Goal: Transaction & Acquisition: Purchase product/service

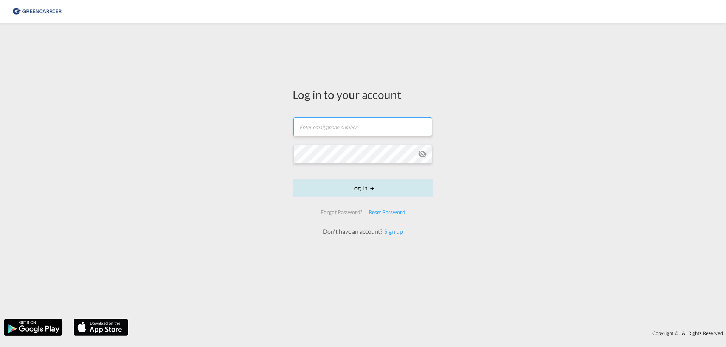
type input "[EMAIL_ADDRESS][DOMAIN_NAME]"
click at [362, 189] on form "[EMAIL_ADDRESS][DOMAIN_NAME] Email field is required Password field is required…" at bounding box center [363, 173] width 141 height 126
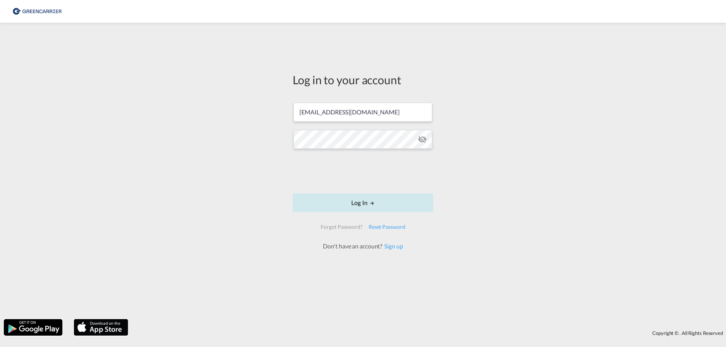
click at [370, 207] on button "Log In" at bounding box center [363, 203] width 141 height 19
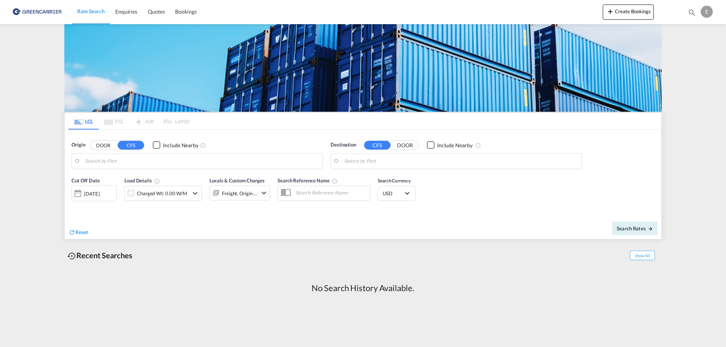
click at [121, 158] on input "Search by Port" at bounding box center [202, 161] width 234 height 11
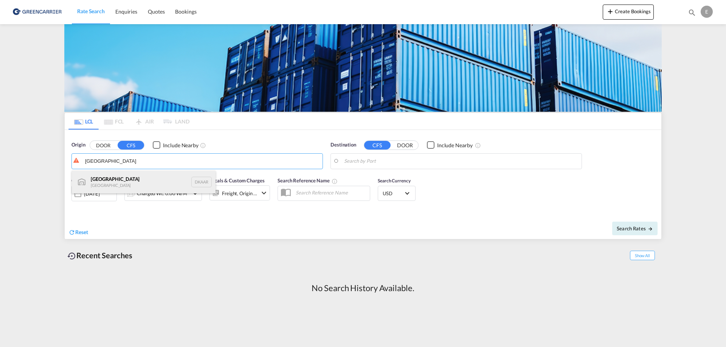
click at [120, 179] on div "Aarhus [GEOGRAPHIC_DATA] DKAAR" at bounding box center [144, 182] width 144 height 23
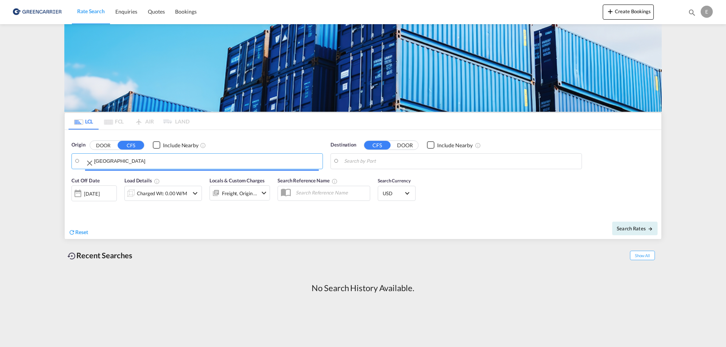
type input "[GEOGRAPHIC_DATA], [GEOGRAPHIC_DATA]"
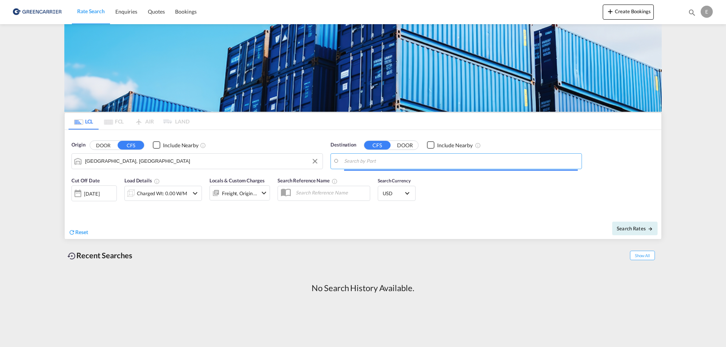
click at [401, 166] on input "Search by Port" at bounding box center [461, 161] width 234 height 11
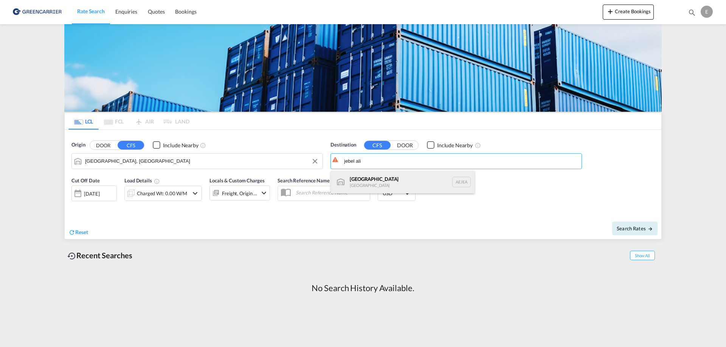
click at [369, 181] on div "[GEOGRAPHIC_DATA] [GEOGRAPHIC_DATA]" at bounding box center [403, 182] width 144 height 23
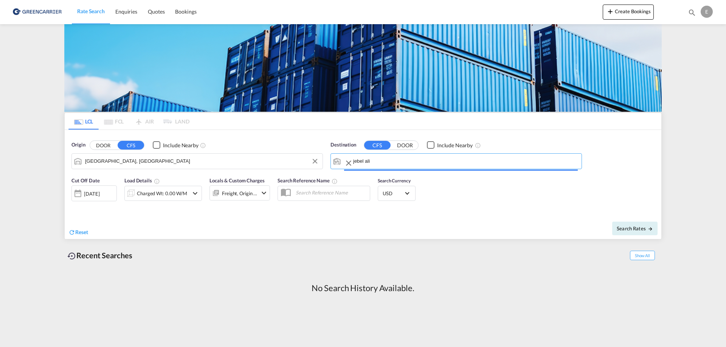
type input "[GEOGRAPHIC_DATA], [GEOGRAPHIC_DATA]"
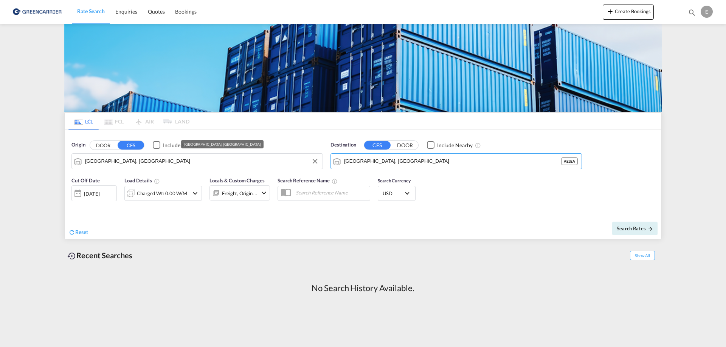
click at [143, 166] on input "[GEOGRAPHIC_DATA], [GEOGRAPHIC_DATA]" at bounding box center [202, 161] width 234 height 11
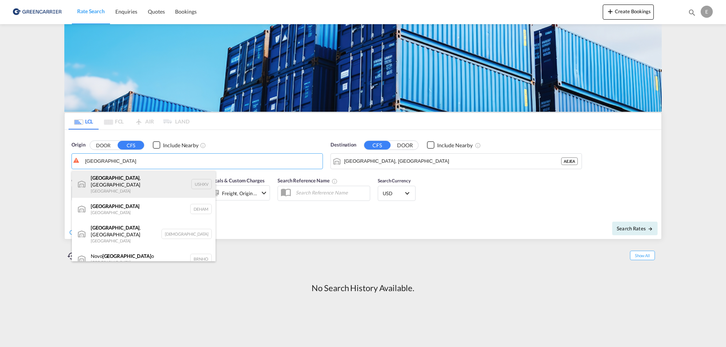
click at [138, 184] on div "[GEOGRAPHIC_DATA] , [GEOGRAPHIC_DATA] [GEOGRAPHIC_DATA] USHXV" at bounding box center [144, 184] width 144 height 27
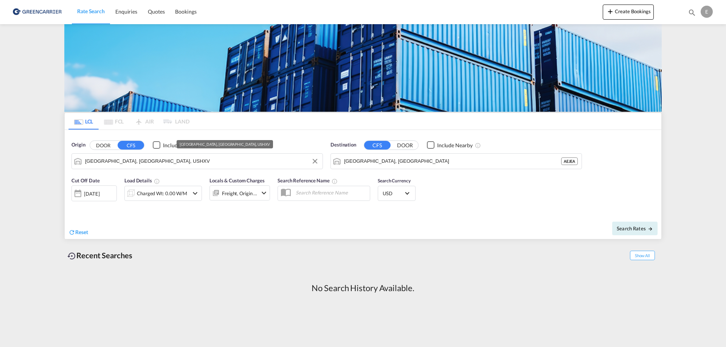
click at [137, 157] on input "[GEOGRAPHIC_DATA], [GEOGRAPHIC_DATA], USHXV" at bounding box center [202, 161] width 234 height 11
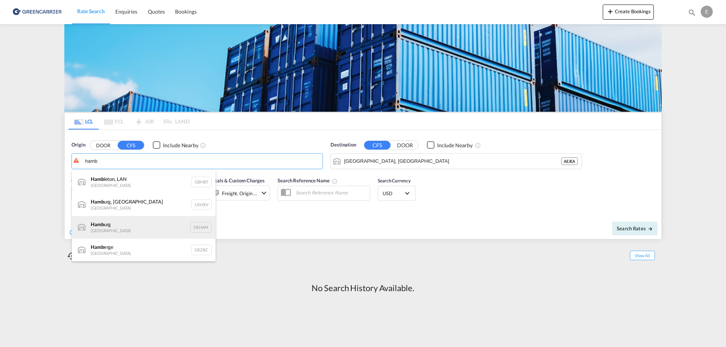
click at [125, 228] on div "Hamb urg [GEOGRAPHIC_DATA] DEHAM" at bounding box center [144, 227] width 144 height 23
type input "[GEOGRAPHIC_DATA], [GEOGRAPHIC_DATA]"
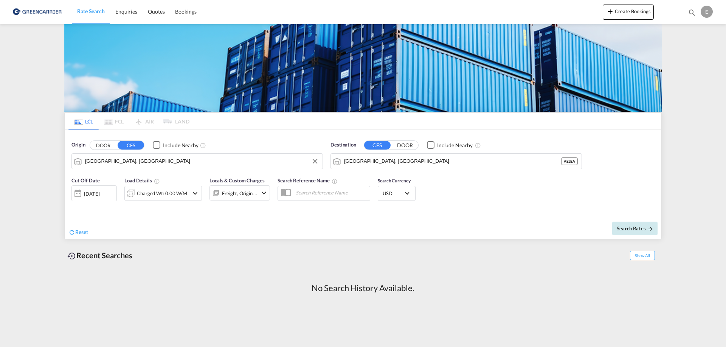
click at [628, 230] on span "Search Rates" at bounding box center [634, 229] width 36 height 6
click at [162, 194] on div "Charged Wt: 0.00 W/M" at bounding box center [163, 193] width 50 height 11
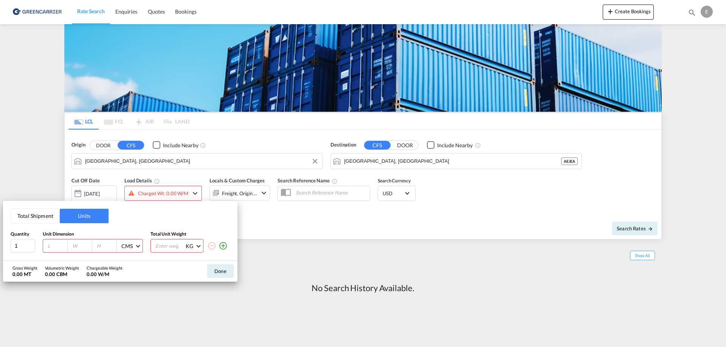
click at [54, 246] on input "number" at bounding box center [57, 246] width 20 height 7
type input "120"
type input "80"
type input "100"
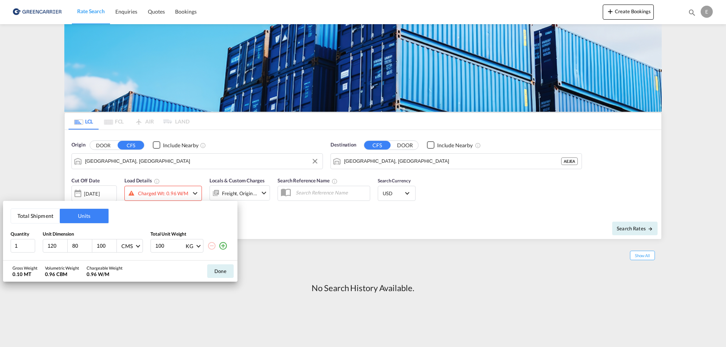
click at [217, 270] on button "Done" at bounding box center [220, 272] width 26 height 14
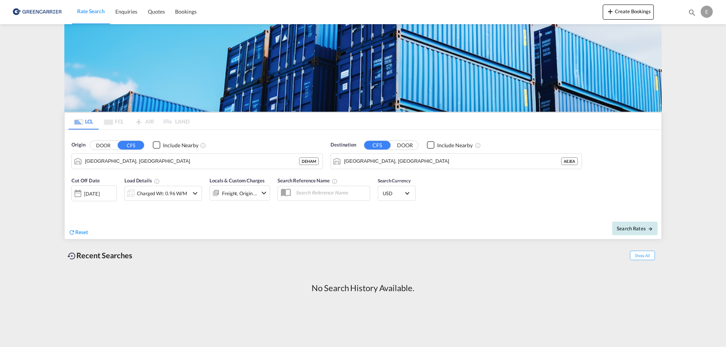
click at [643, 227] on span "Search Rates" at bounding box center [634, 229] width 36 height 6
type input "DEHAM to AEJEA / [DATE]"
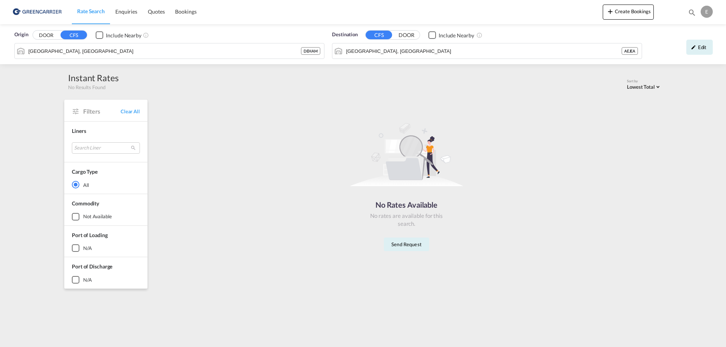
click at [438, 273] on div "rates loading Rates loading No rates are available for the selected Filter. No …" at bounding box center [406, 193] width 510 height 200
click at [212, 187] on div "No Rates Available No rates are available for this search. Send Request" at bounding box center [406, 184] width 504 height 161
click at [206, 251] on div "No Rates Available No rates are available for this search. Send Request" at bounding box center [406, 184] width 504 height 161
click at [21, 13] on img at bounding box center [36, 11] width 51 height 17
drag, startPoint x: 187, startPoint y: 10, endPoint x: 143, endPoint y: 20, distance: 45.6
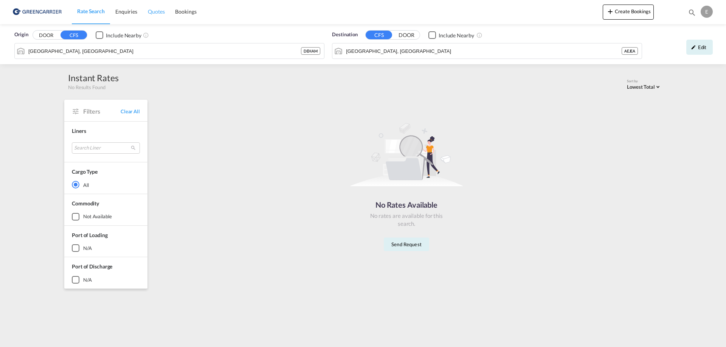
click at [187, 11] on span "Bookings" at bounding box center [185, 11] width 21 height 6
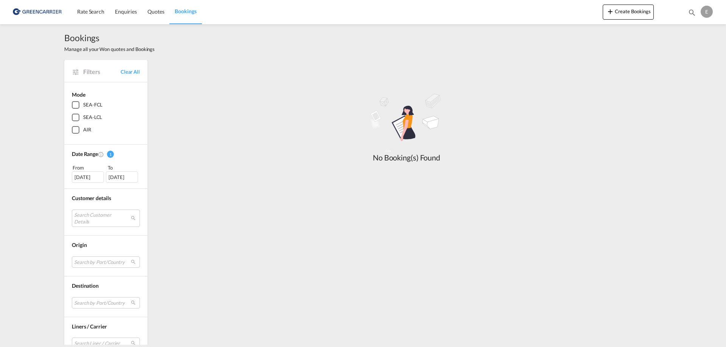
click at [47, 11] on img at bounding box center [36, 11] width 51 height 17
click at [46, 5] on img at bounding box center [36, 11] width 51 height 17
click at [92, 12] on span "Rate Search" at bounding box center [90, 11] width 27 height 6
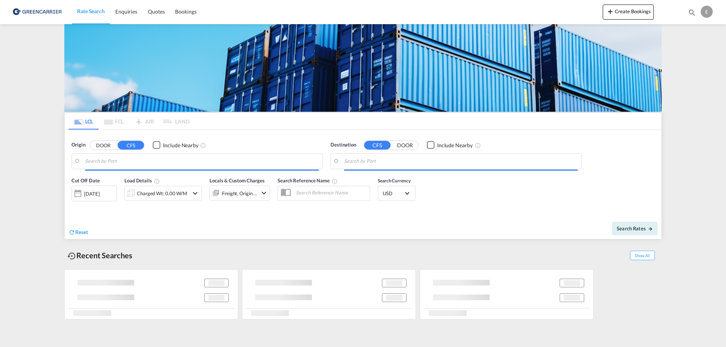
type input "[GEOGRAPHIC_DATA], [GEOGRAPHIC_DATA]"
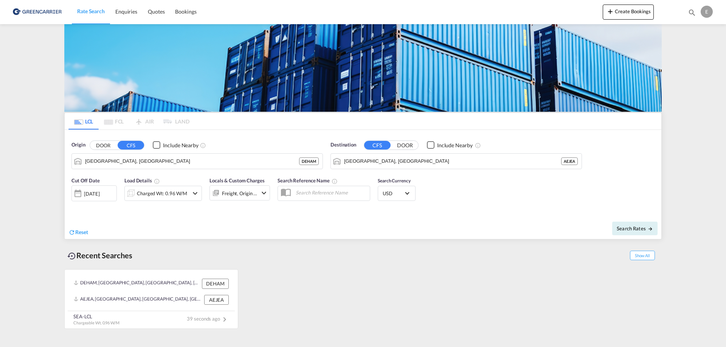
click at [79, 119] on md-icon "Use the left and right arrow keys to navigate between tabs" at bounding box center [78, 122] width 9 height 6
click at [26, 12] on img at bounding box center [36, 11] width 51 height 17
click at [14, 11] on img at bounding box center [36, 11] width 51 height 17
click at [28, 13] on img at bounding box center [36, 11] width 51 height 17
click at [130, 10] on span "Enquiries" at bounding box center [126, 11] width 22 height 6
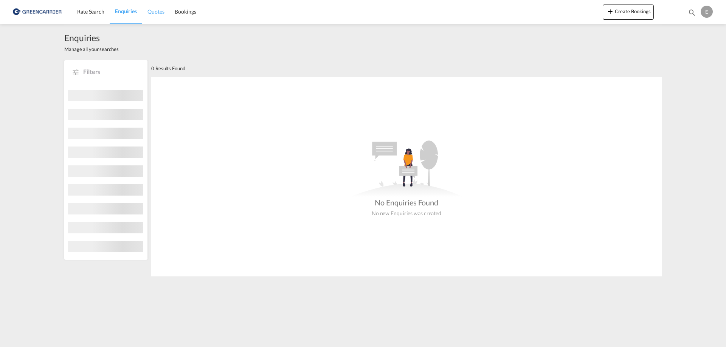
click at [158, 11] on span "Quotes" at bounding box center [155, 11] width 17 height 6
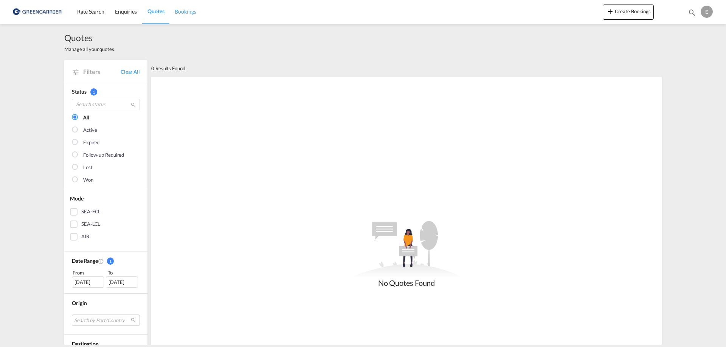
click at [186, 13] on span "Bookings" at bounding box center [185, 11] width 21 height 6
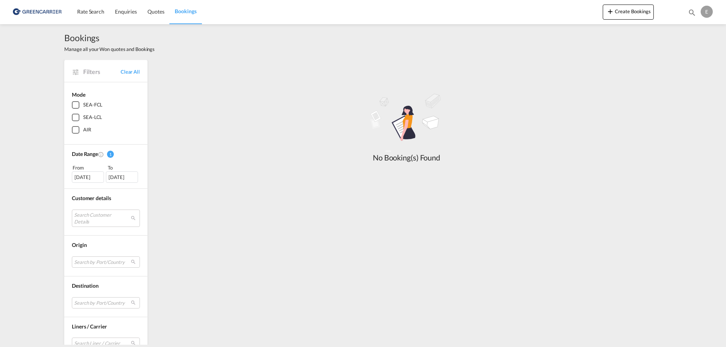
click at [42, 11] on img at bounding box center [36, 11] width 51 height 17
click at [88, 11] on span "Rate Search" at bounding box center [90, 11] width 27 height 6
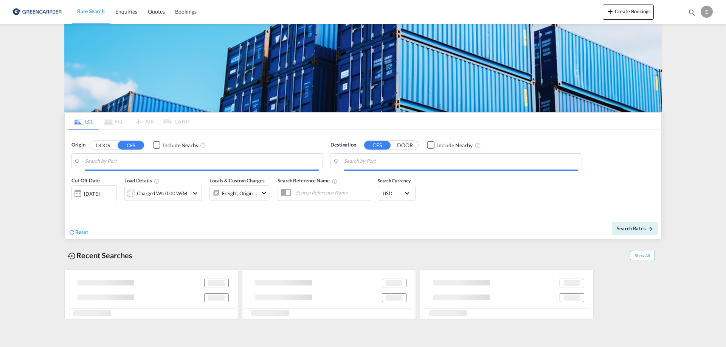
type input "[GEOGRAPHIC_DATA], [GEOGRAPHIC_DATA]"
